Goal: Book appointment/travel/reservation

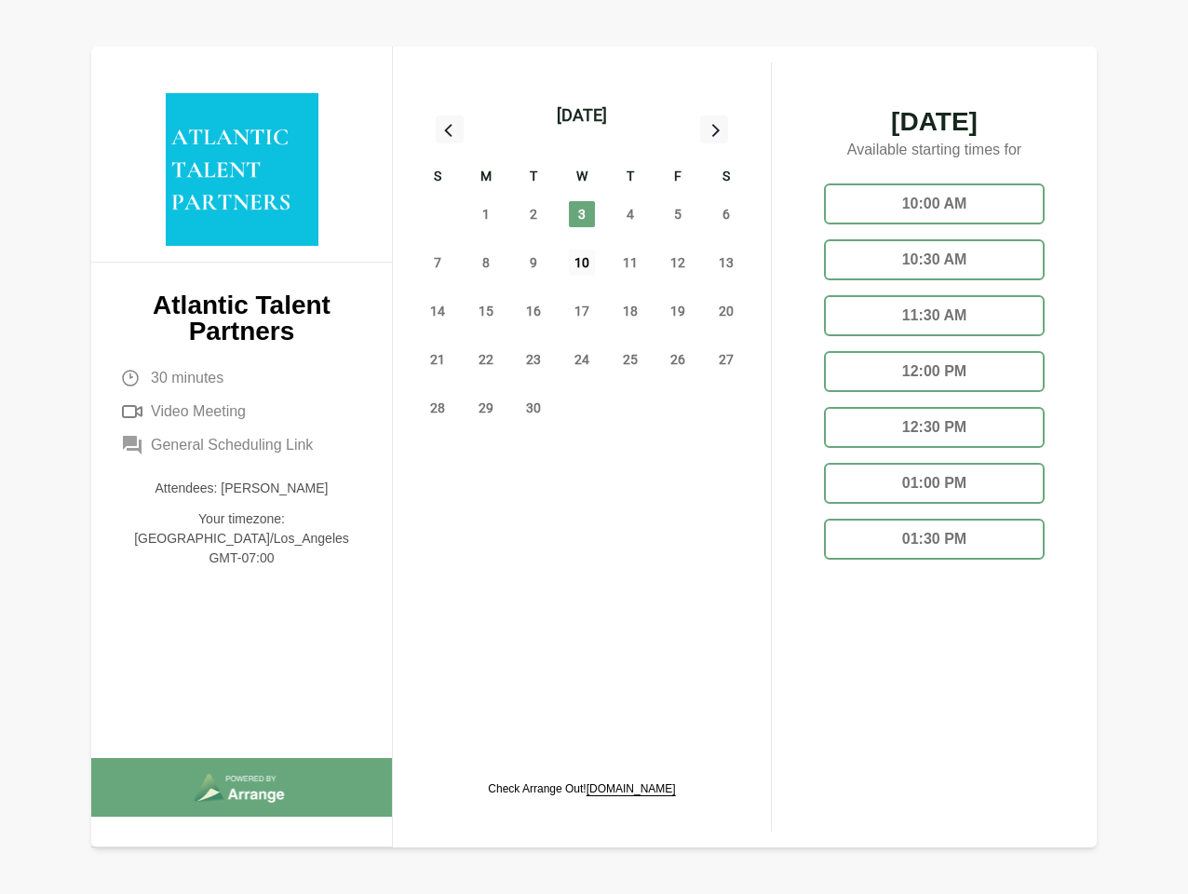
click at [582, 265] on span "10" at bounding box center [582, 263] width 26 height 26
click at [438, 214] on div "31" at bounding box center [437, 214] width 48 height 48
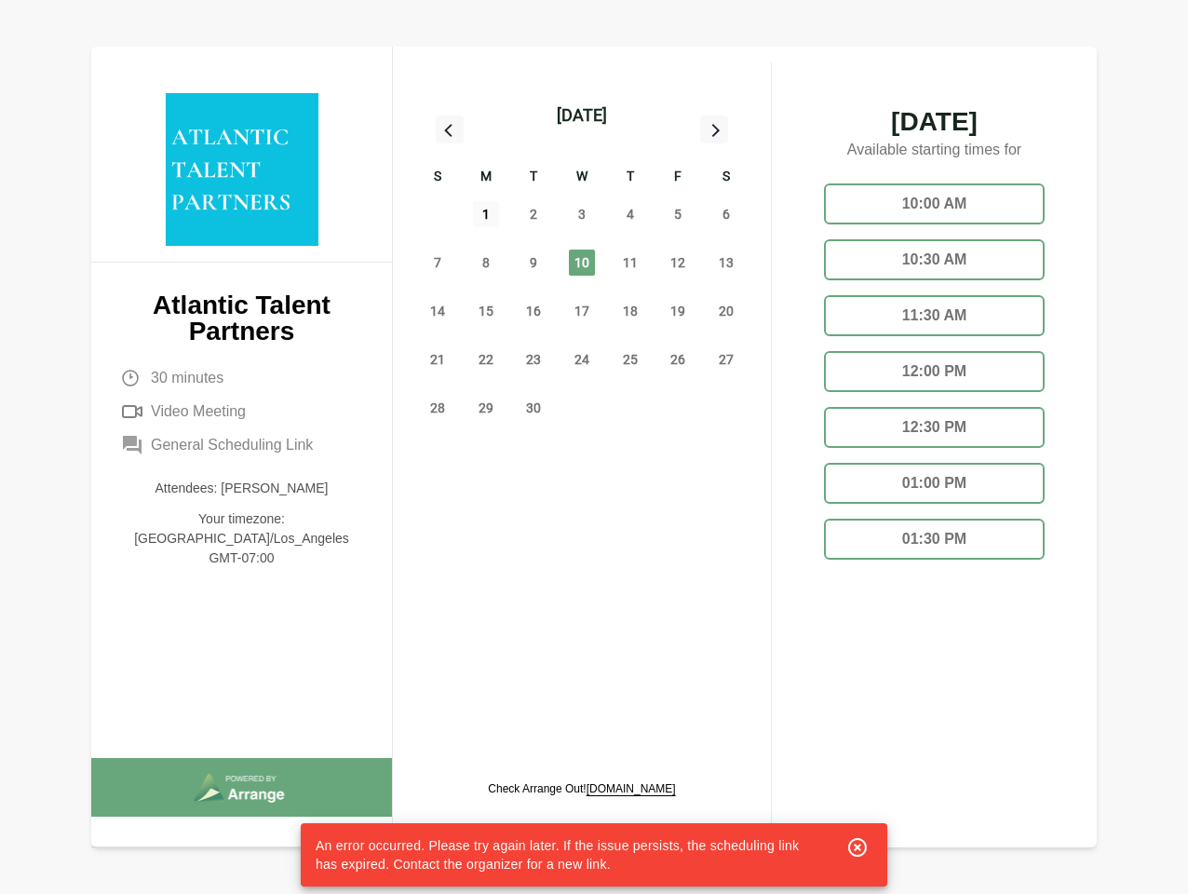
click at [486, 214] on span "1" at bounding box center [486, 214] width 26 height 26
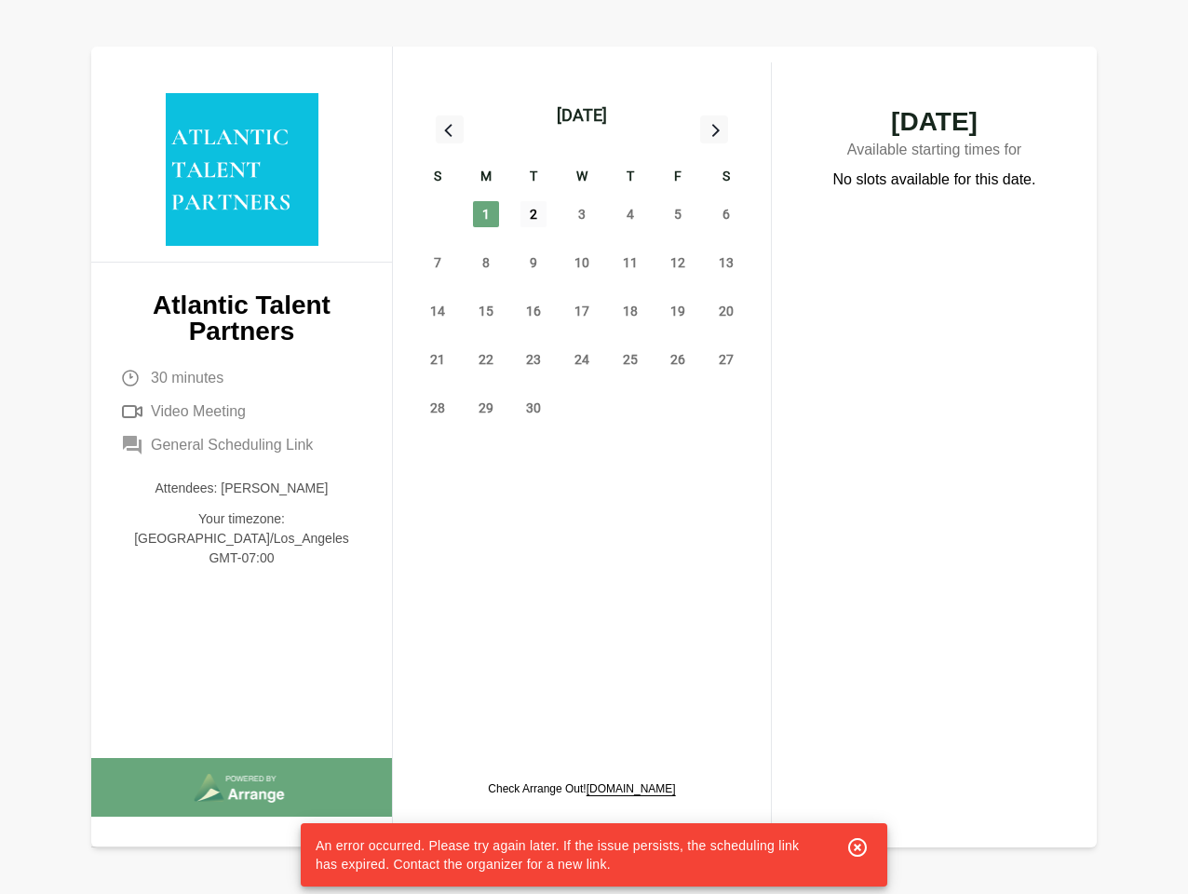
click at [533, 214] on span "2" at bounding box center [533, 214] width 26 height 26
click at [582, 214] on span "3" at bounding box center [582, 214] width 26 height 26
click at [630, 214] on span "4" at bounding box center [630, 214] width 26 height 26
click at [678, 214] on span "5" at bounding box center [678, 214] width 26 height 26
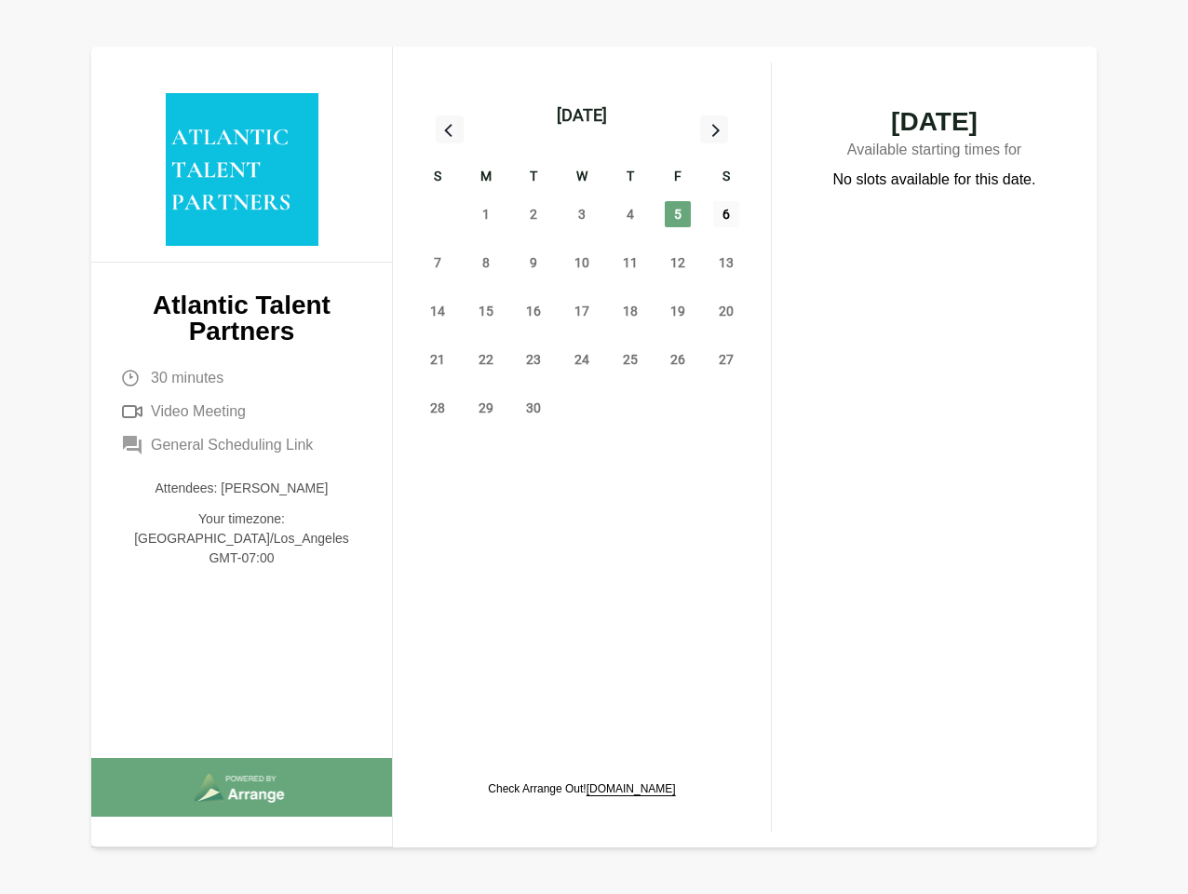
click at [726, 214] on span "6" at bounding box center [726, 214] width 26 height 26
click at [438, 263] on span "7" at bounding box center [438, 263] width 26 height 26
